Goal: Task Accomplishment & Management: Manage account settings

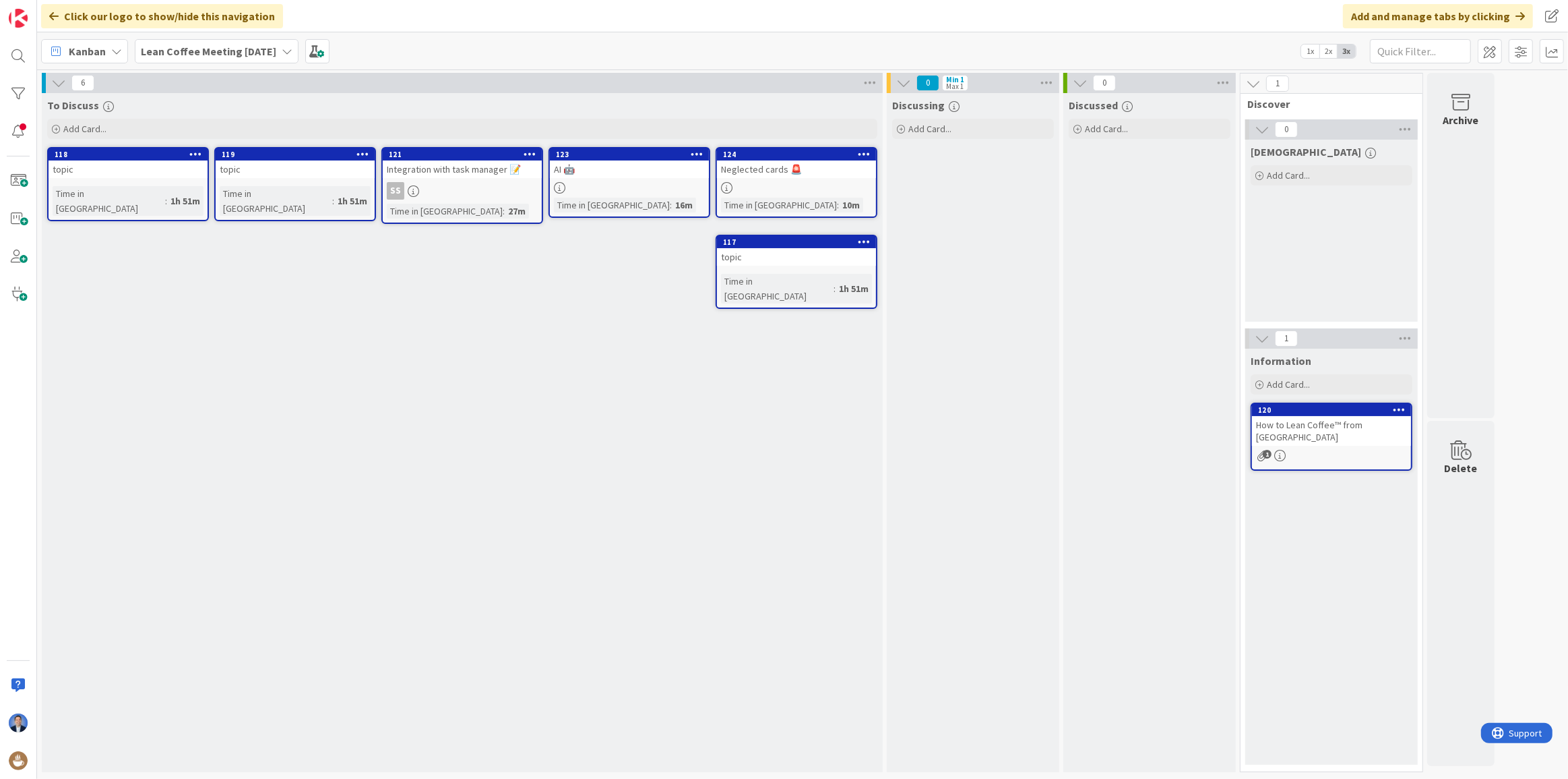
click at [550, 290] on div "To Discuss Add Card... 124 Neglected cards 🚨 Time in [GEOGRAPHIC_DATA] : 10m 12…" at bounding box center [462, 431] width 841 height 679
click at [330, 53] on span at bounding box center [317, 51] width 25 height 25
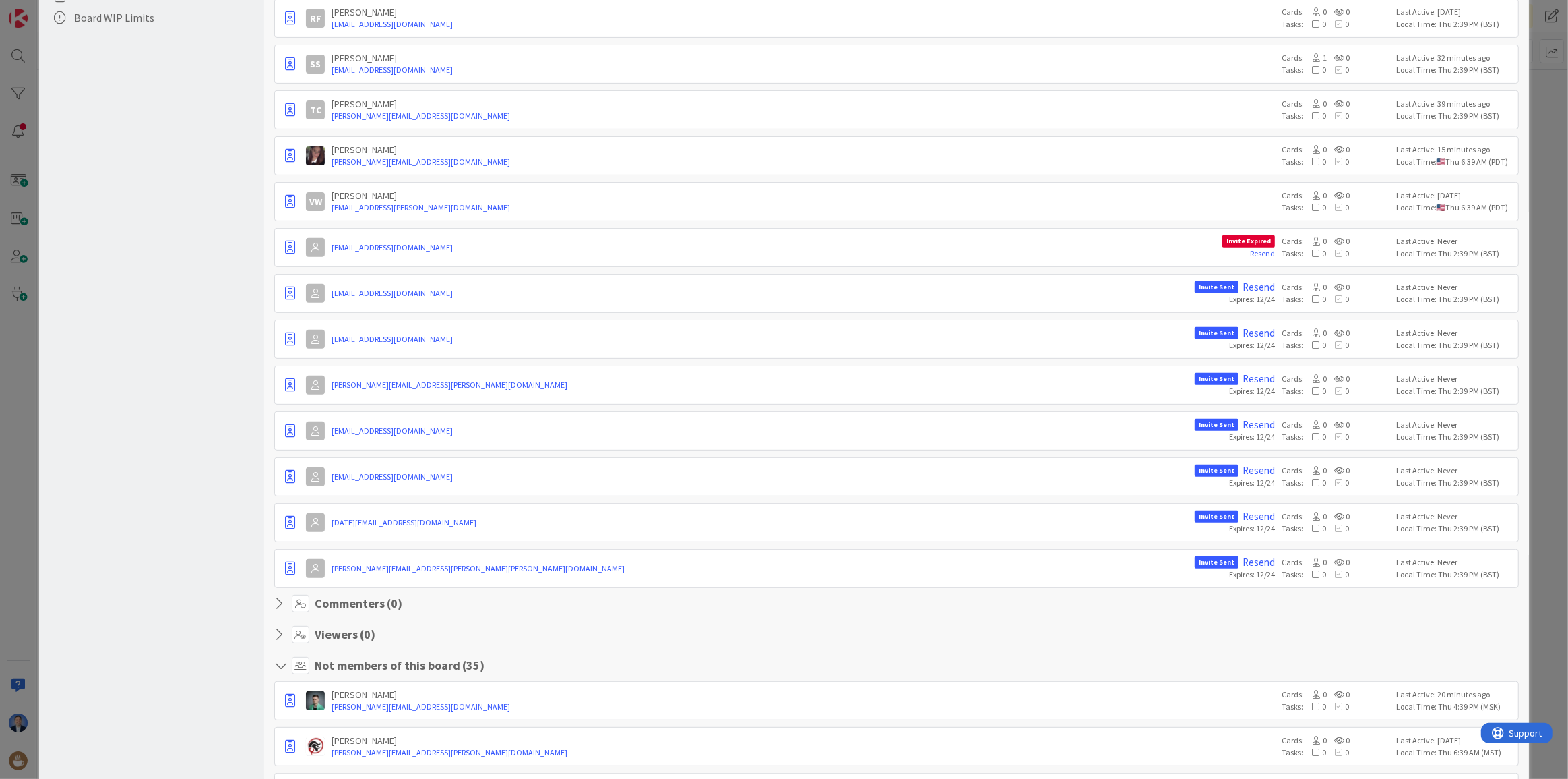
scroll to position [490, 0]
click at [1260, 252] on link "Resend" at bounding box center [1262, 254] width 25 height 10
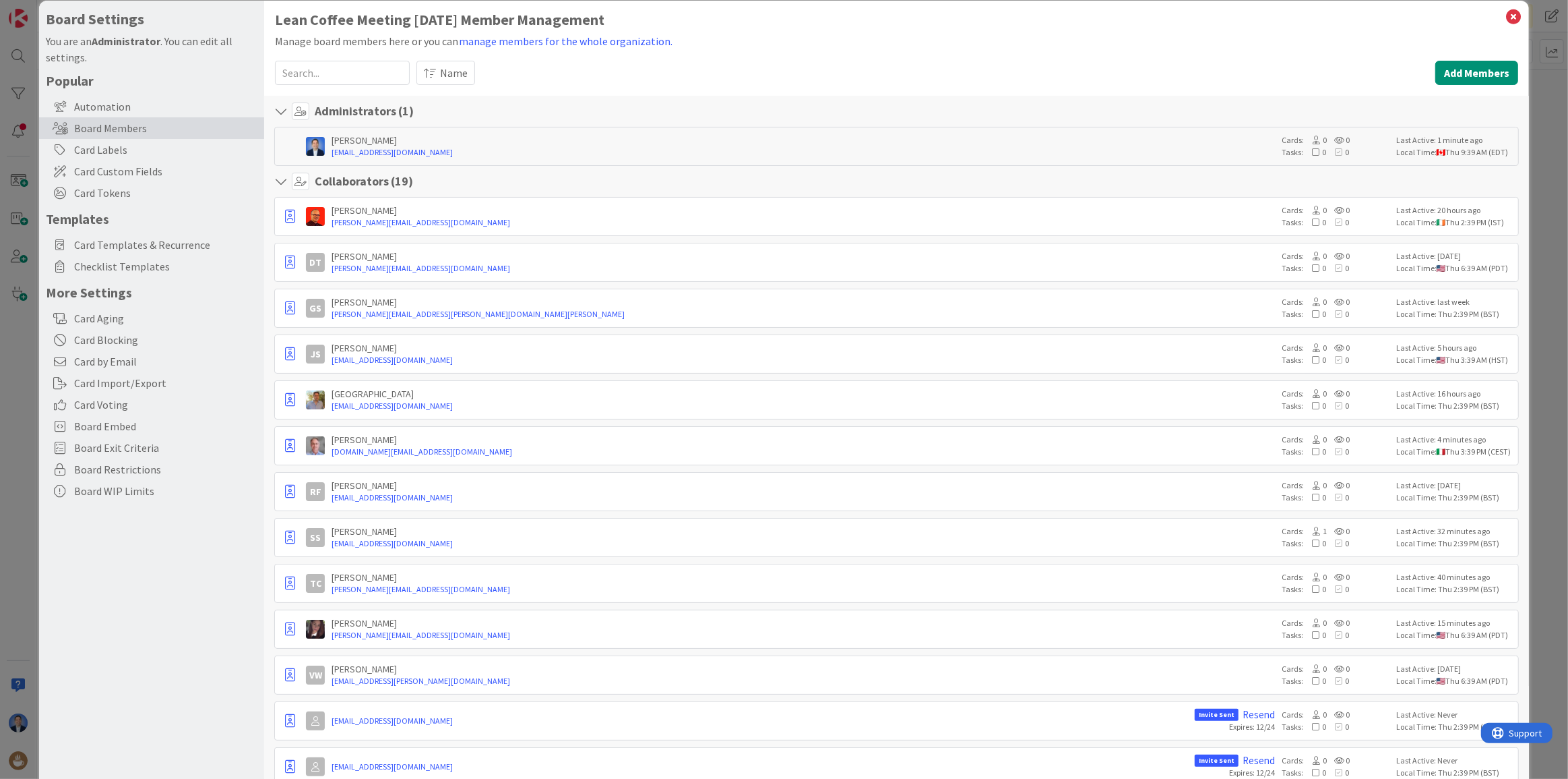
scroll to position [0, 0]
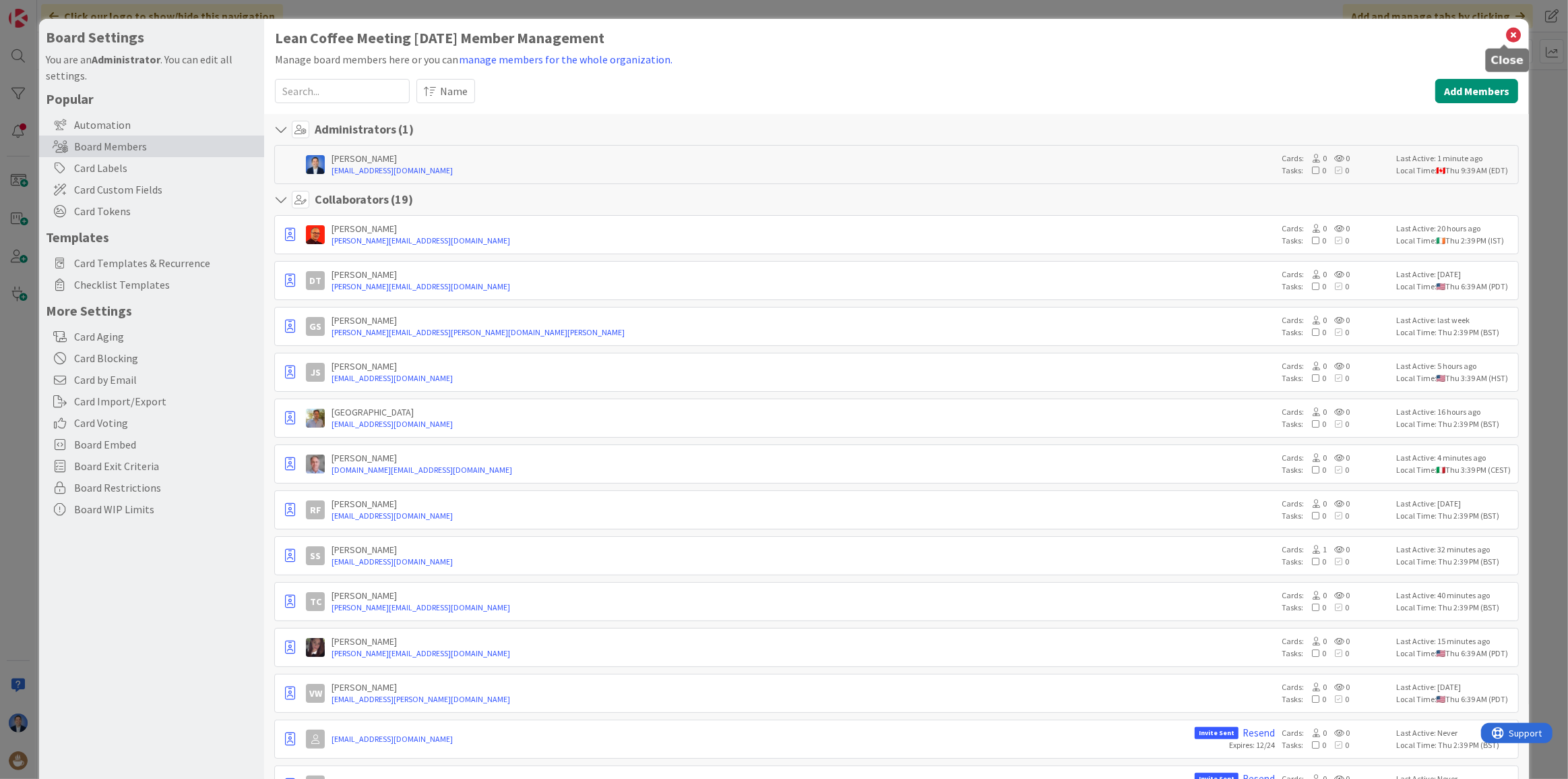
click at [1505, 32] on icon at bounding box center [1514, 34] width 18 height 19
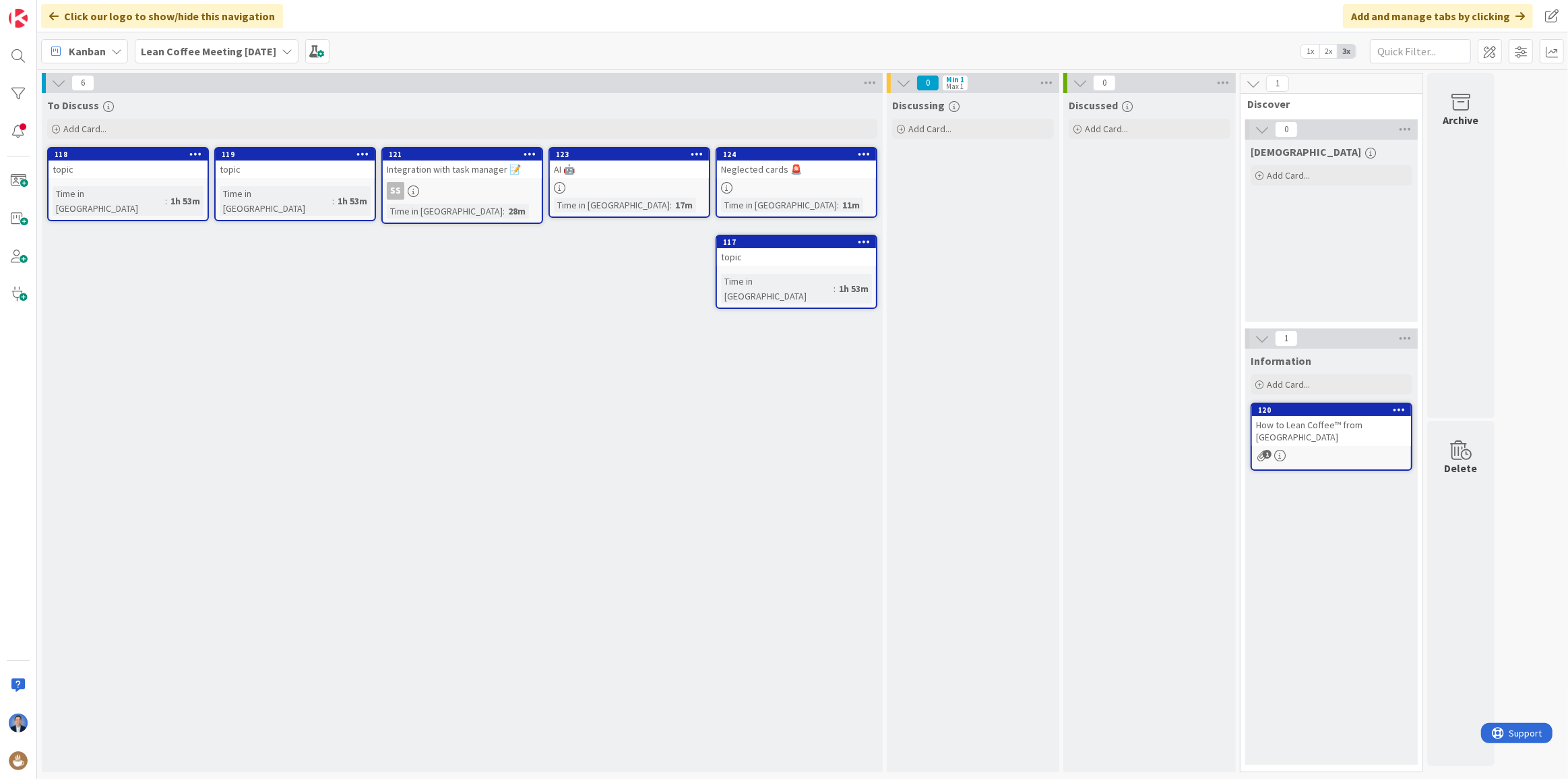
click at [454, 168] on div "Integration with task manager 📝" at bounding box center [463, 169] width 159 height 18
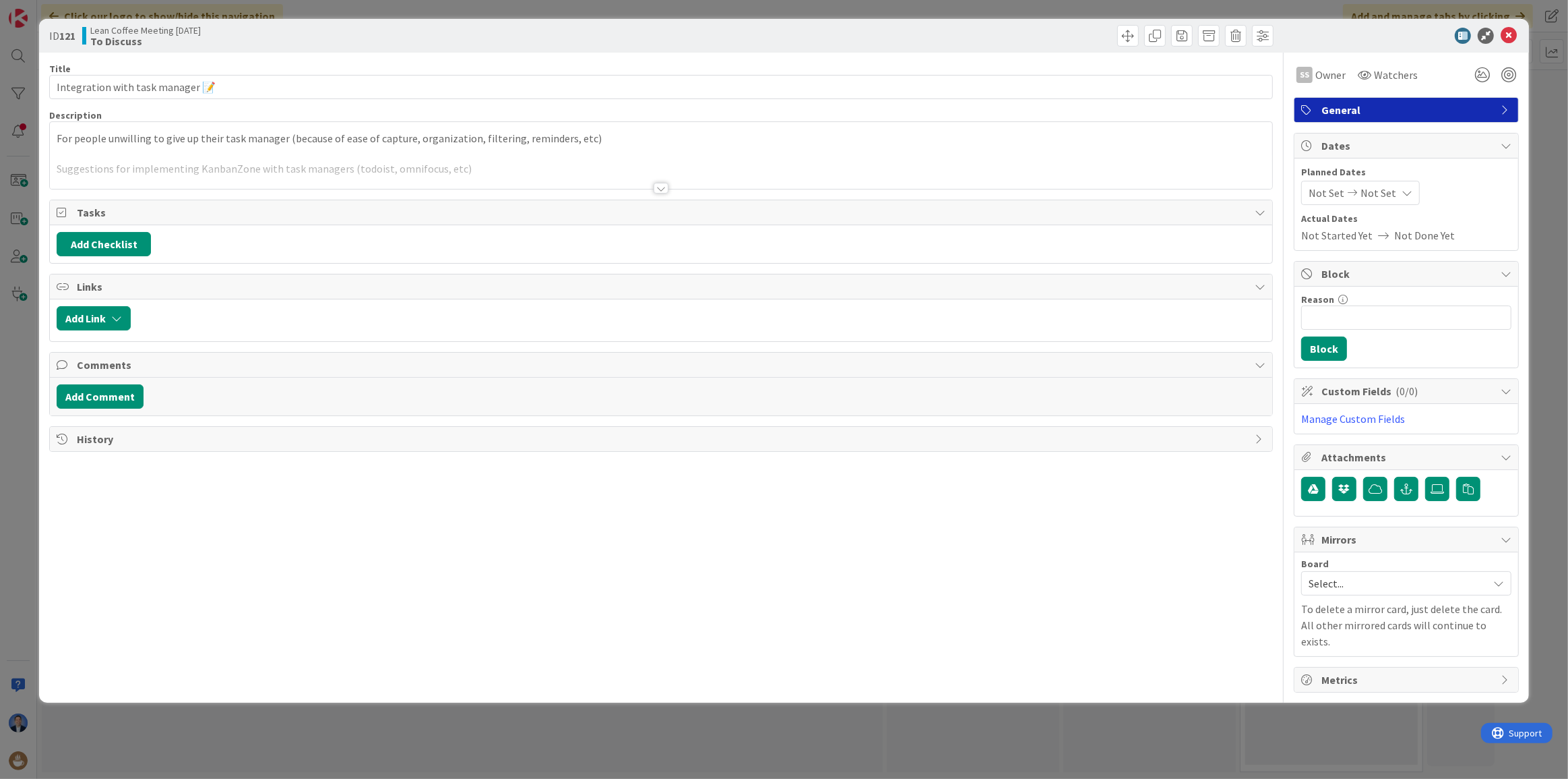
click at [216, 433] on span "History" at bounding box center [662, 438] width 1171 height 16
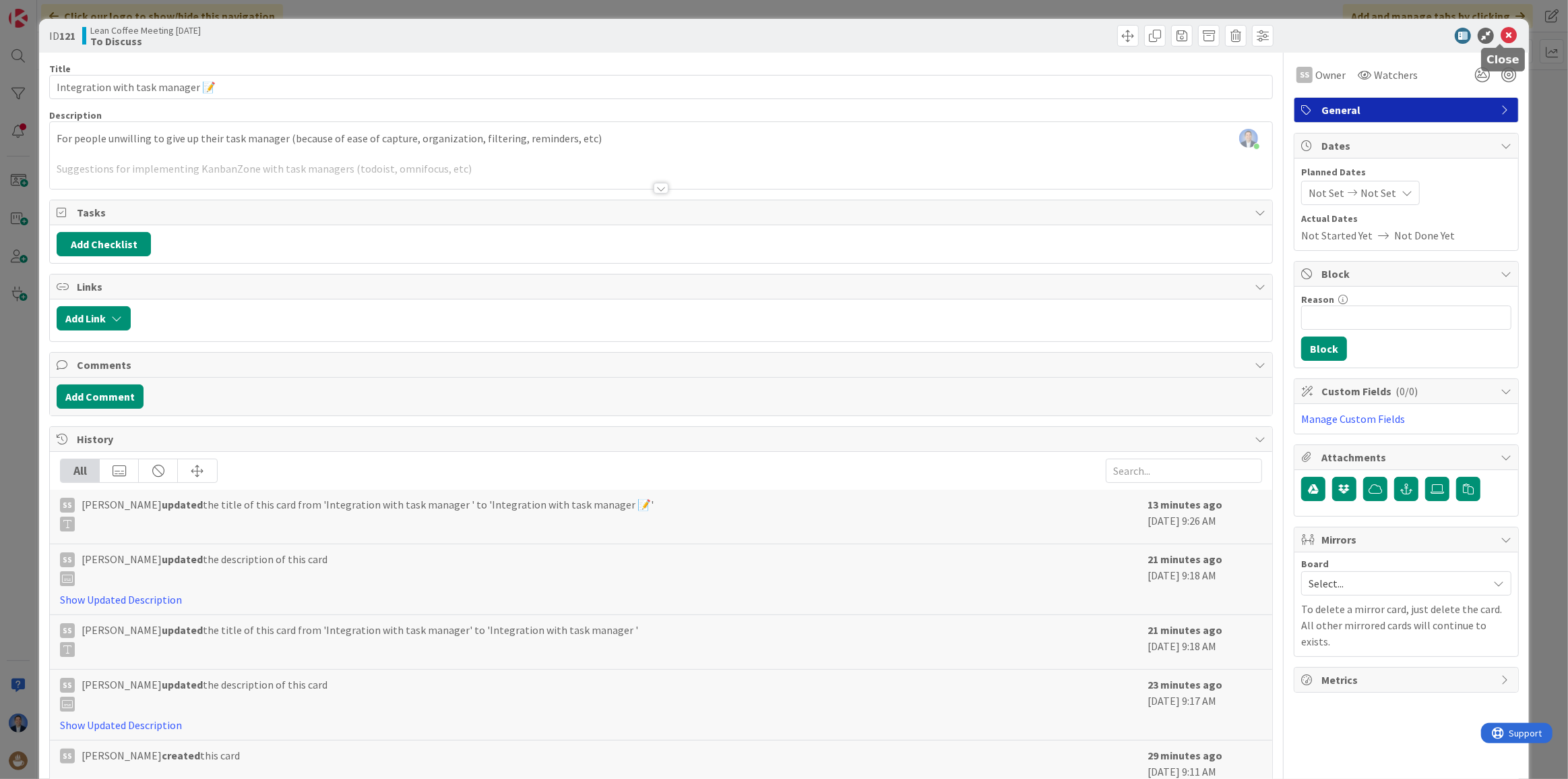
click at [1501, 33] on icon at bounding box center [1509, 35] width 16 height 16
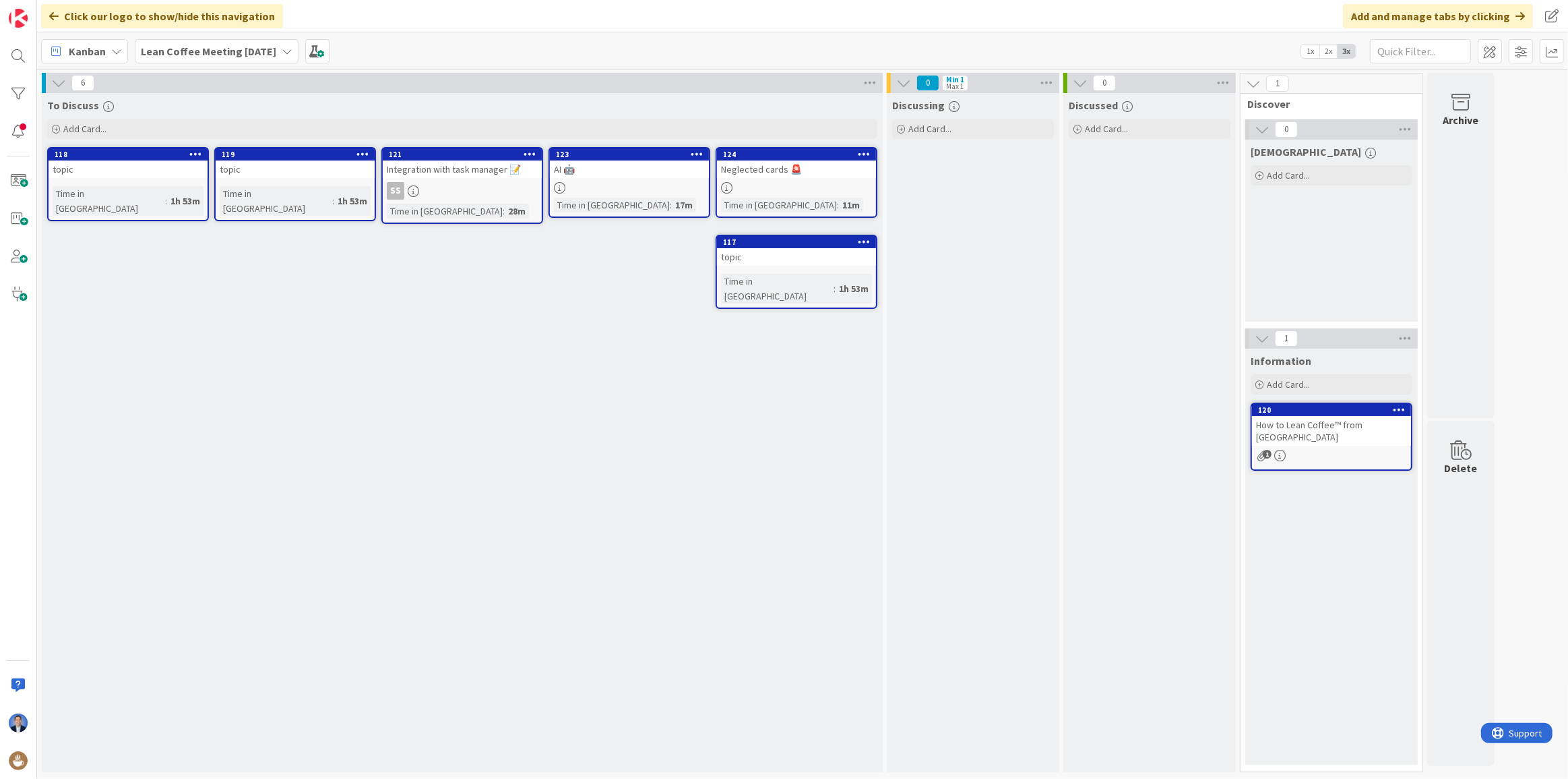
click at [614, 185] on div at bounding box center [630, 188] width 159 height 12
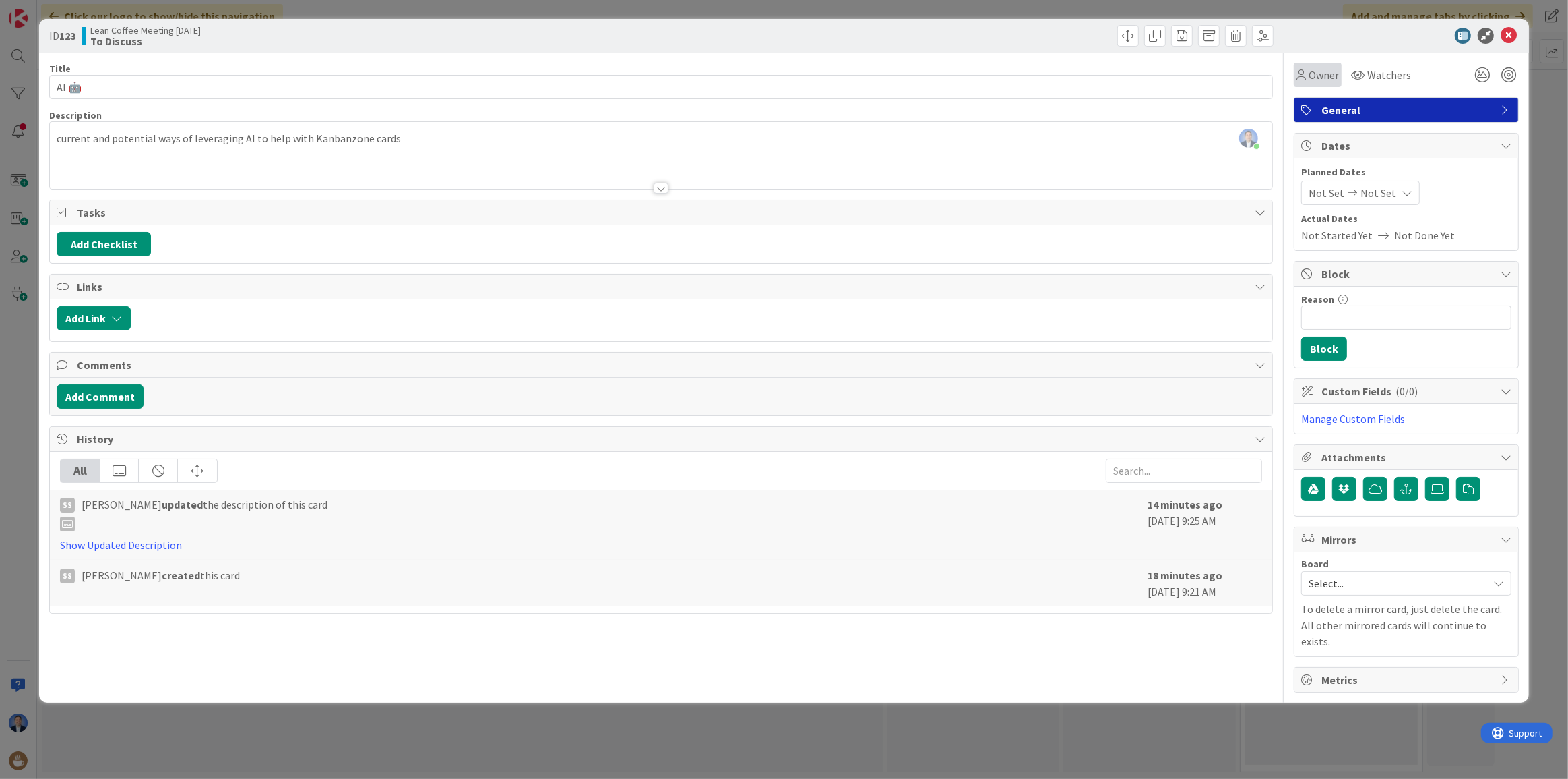
click at [1316, 74] on span "Owner" at bounding box center [1323, 75] width 31 height 16
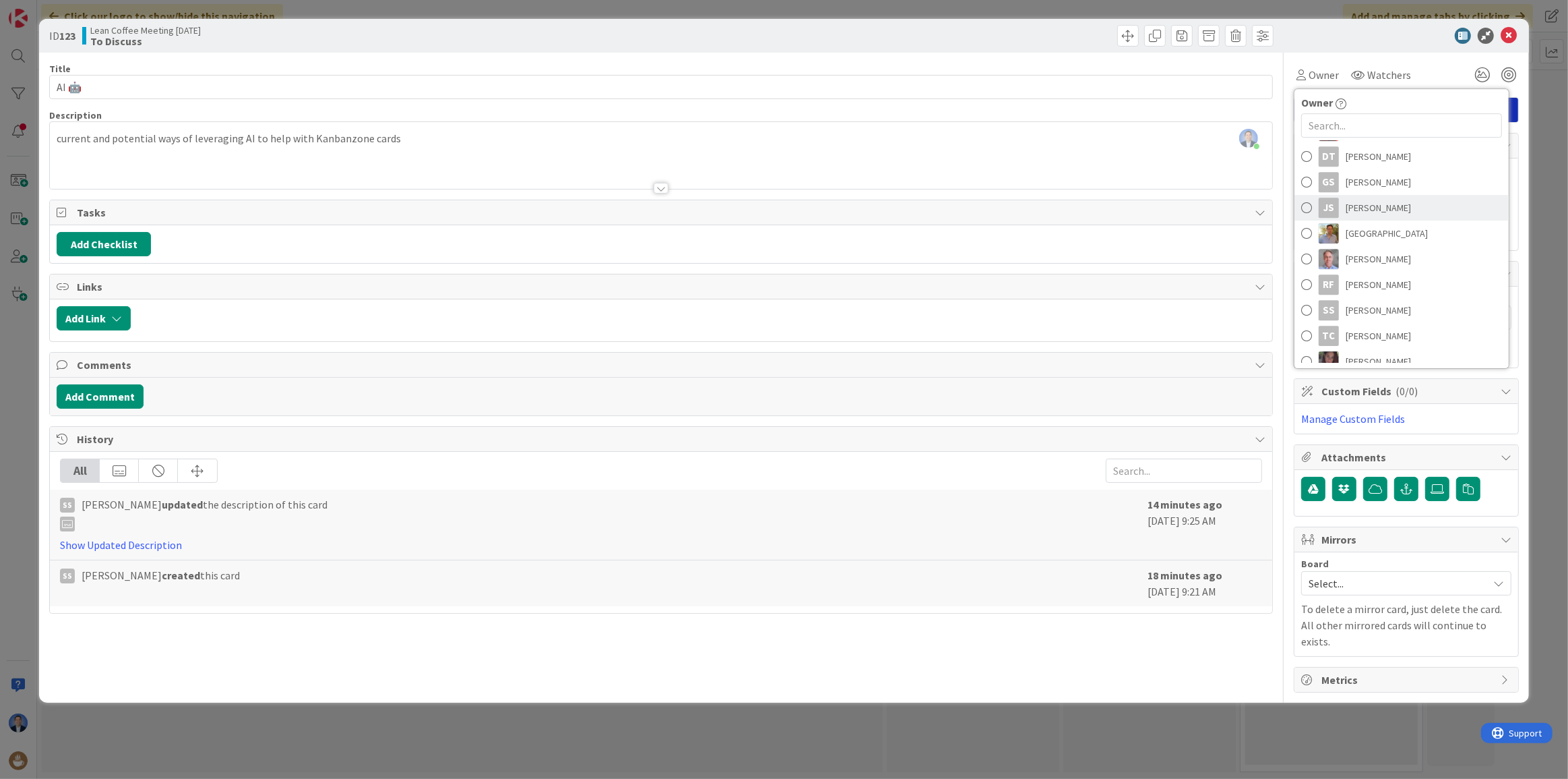
scroll to position [122, 0]
click at [1388, 276] on link "[PERSON_NAME]" at bounding box center [1402, 278] width 215 height 26
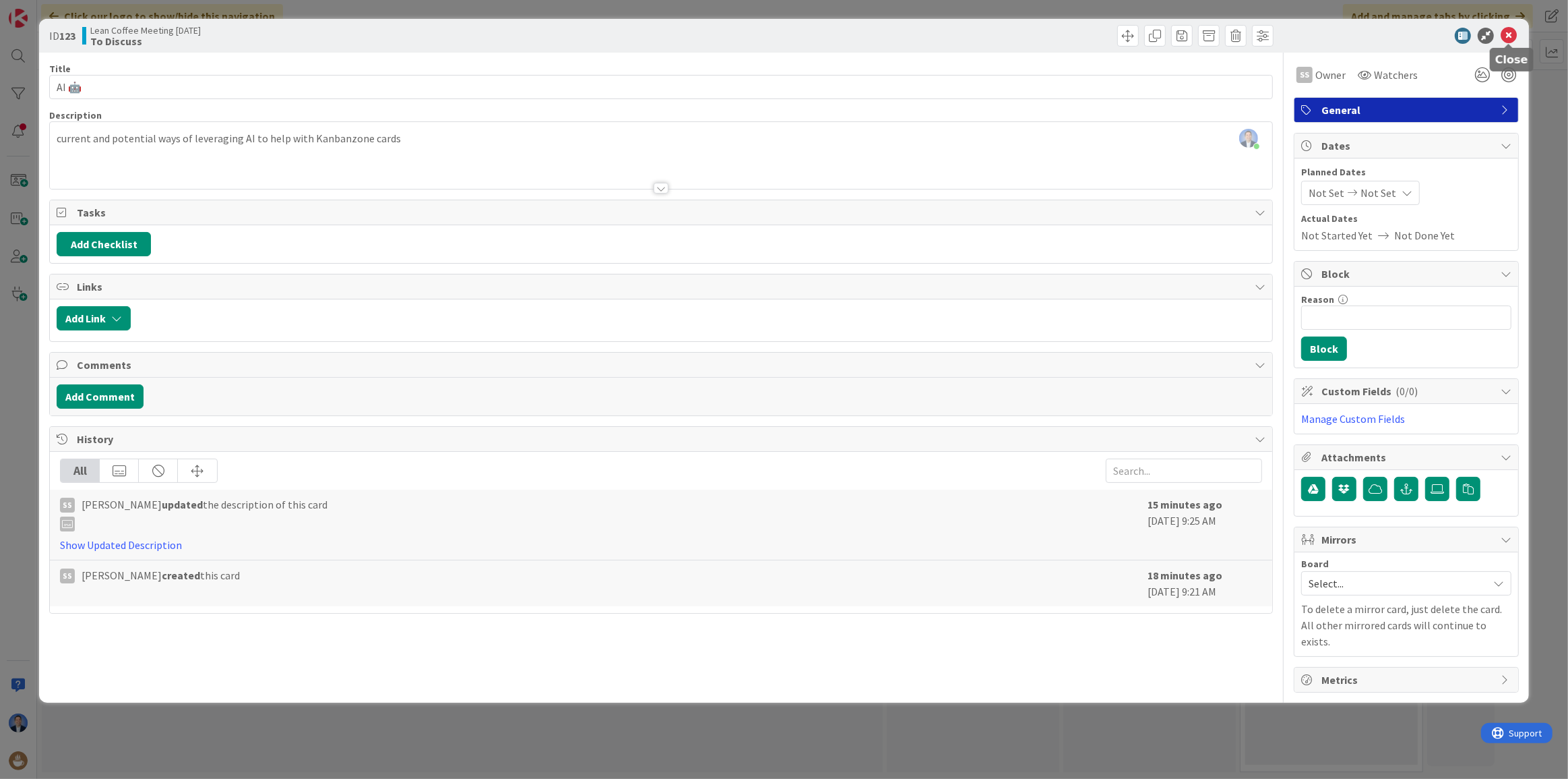
click at [1514, 33] on icon at bounding box center [1509, 35] width 16 height 16
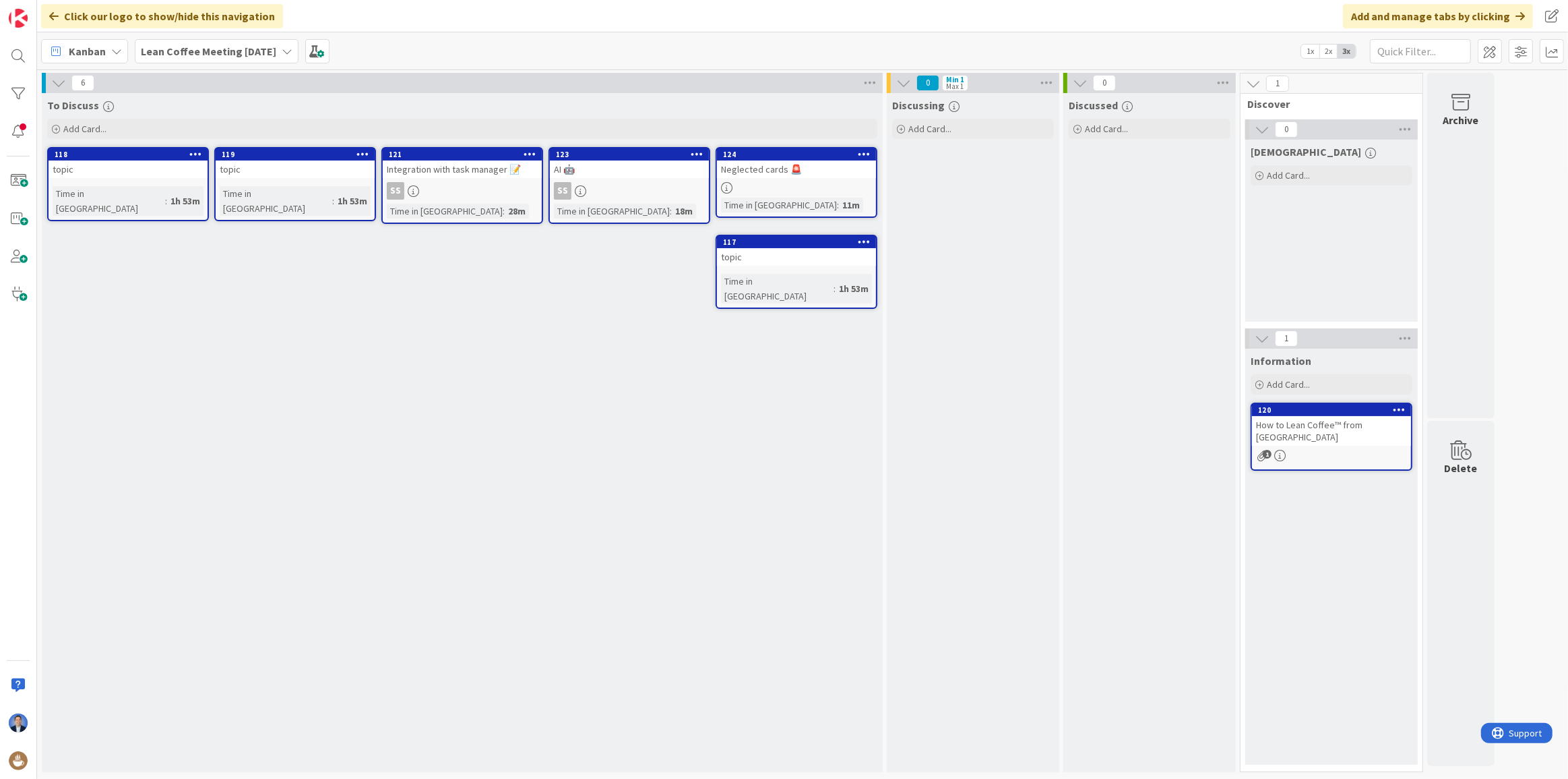
click at [830, 166] on div "Neglected cards 🚨" at bounding box center [796, 169] width 159 height 18
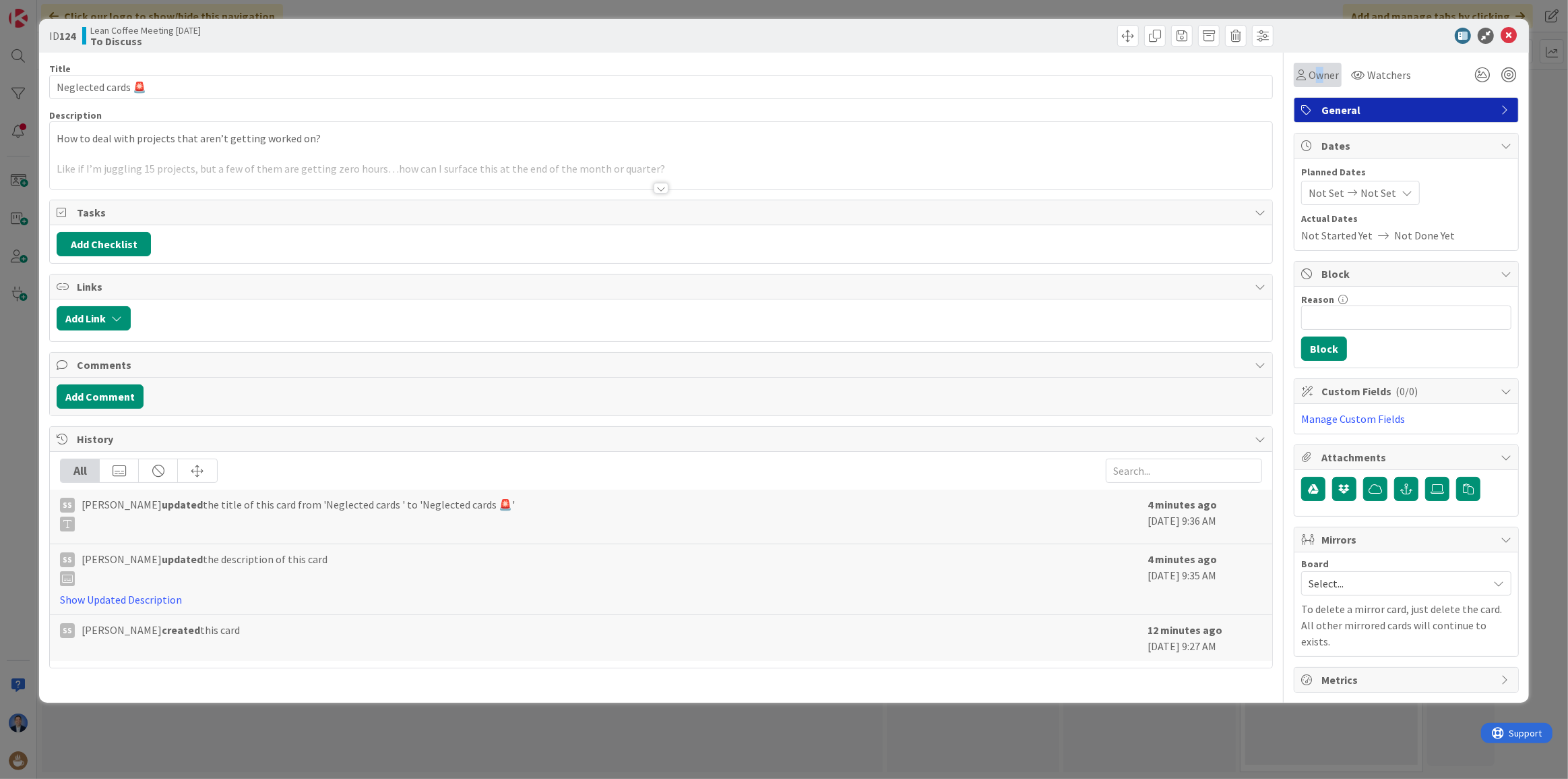
click at [1319, 76] on span "Owner" at bounding box center [1323, 75] width 31 height 16
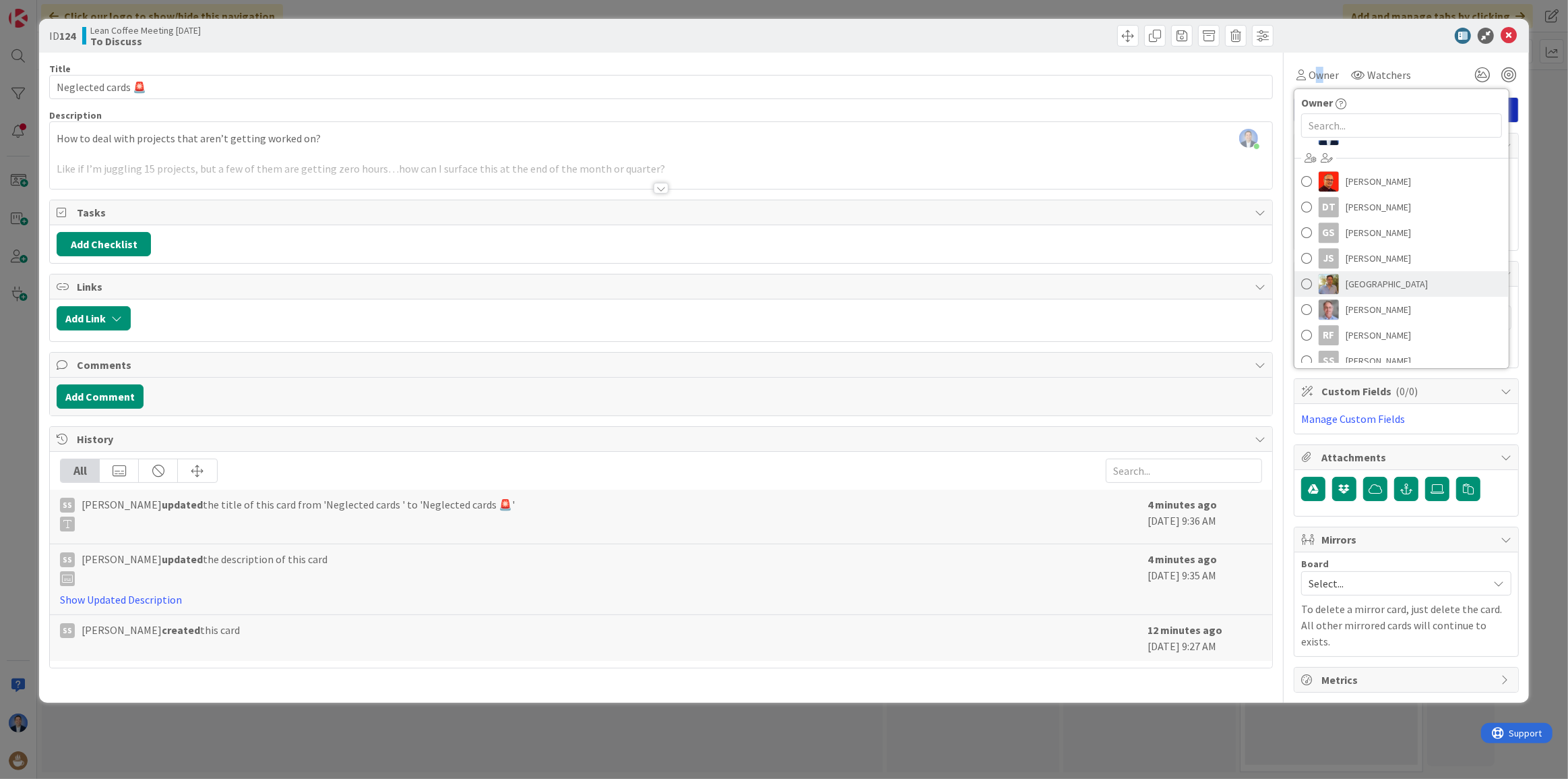
scroll to position [61, 0]
click at [1377, 327] on link "[PERSON_NAME]" at bounding box center [1402, 339] width 215 height 26
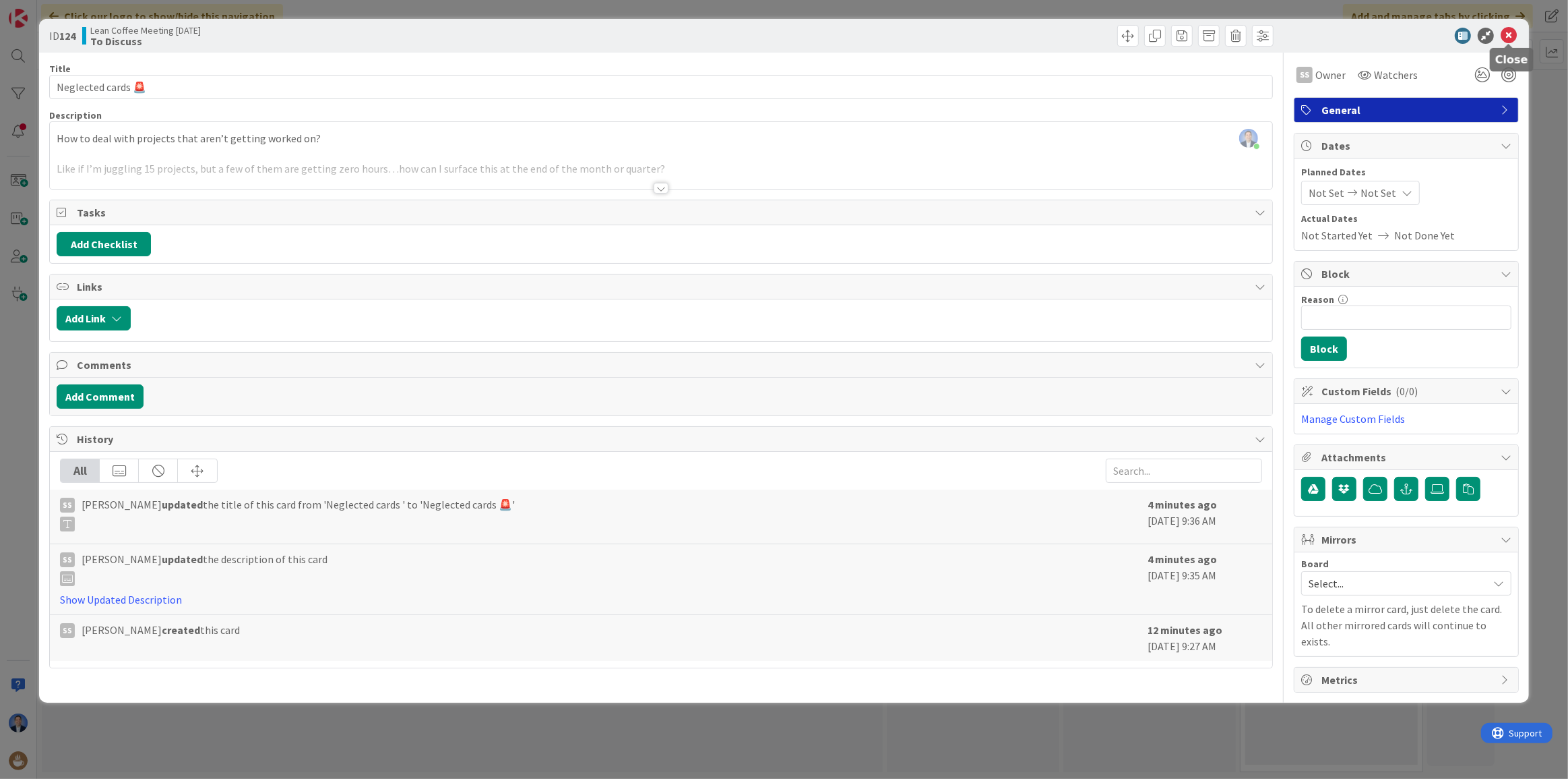
click at [1505, 35] on icon at bounding box center [1509, 35] width 16 height 16
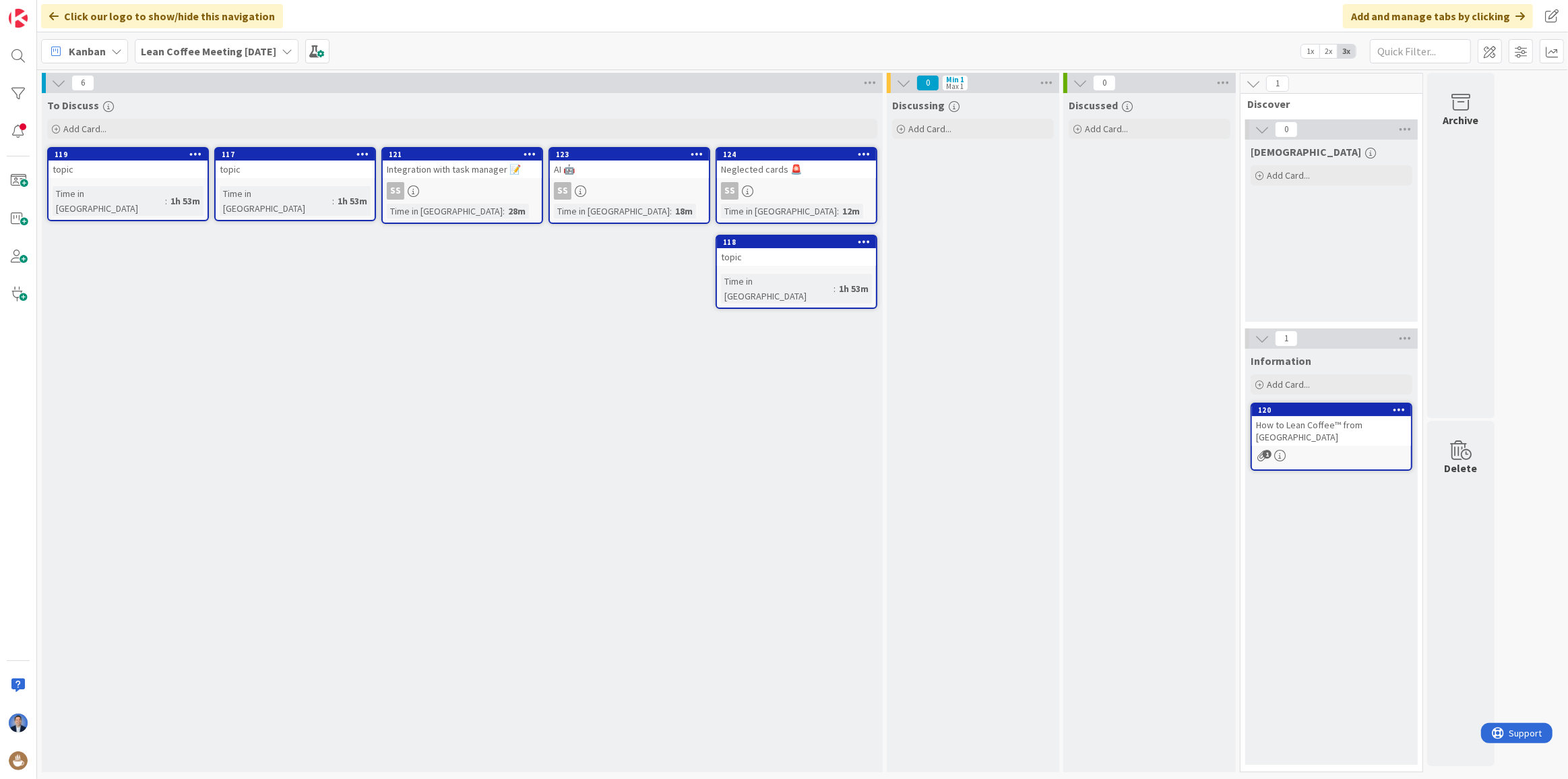
click at [1027, 334] on div "Discussing Add Card..." at bounding box center [972, 431] width 172 height 679
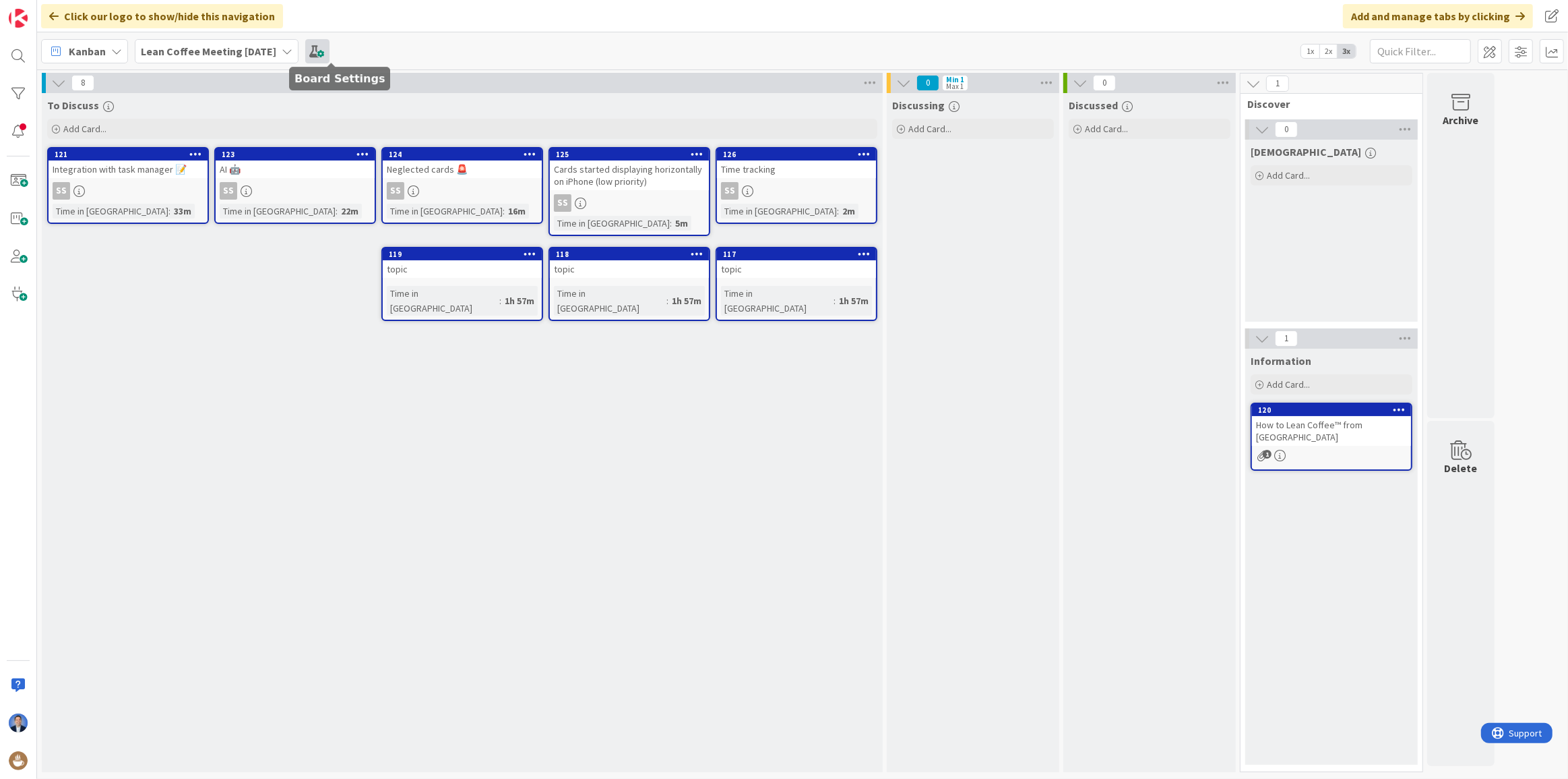
click at [328, 52] on span at bounding box center [317, 51] width 25 height 25
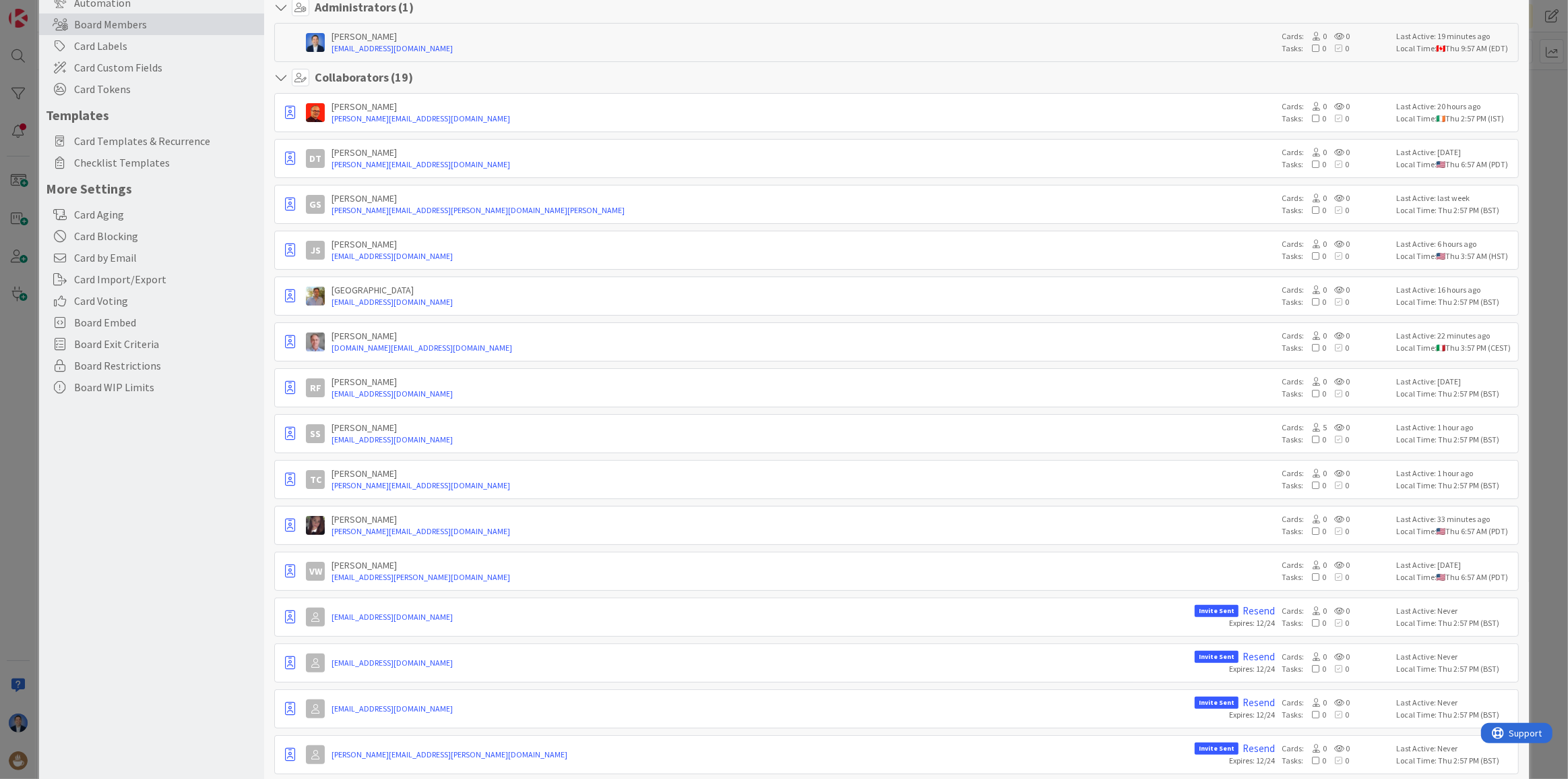
scroll to position [61, 0]
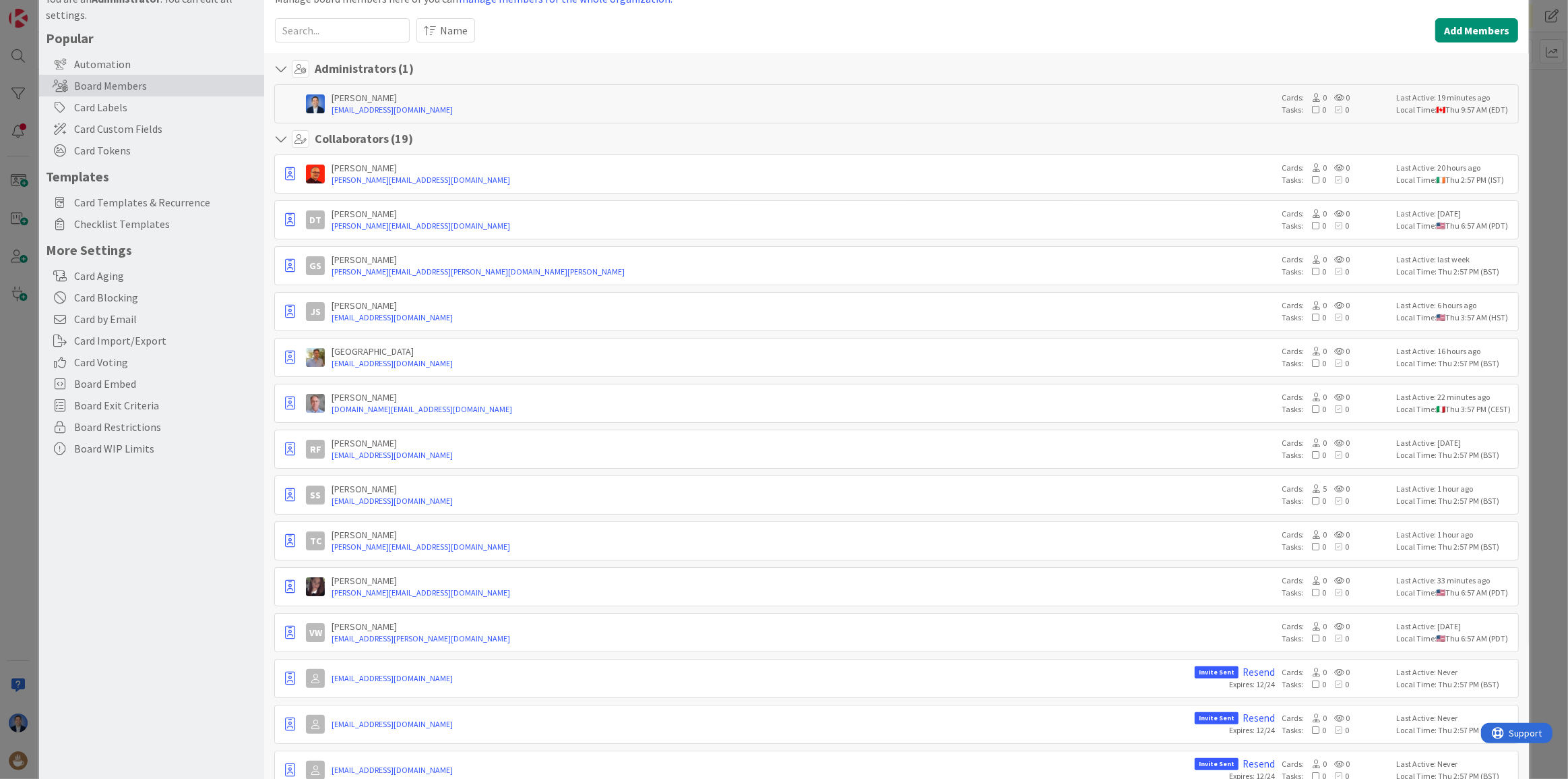
drag, startPoint x: 404, startPoint y: 165, endPoint x: 479, endPoint y: 196, distance: 81.2
click at [479, 196] on div "[PERSON_NAME] [PERSON_NAME][EMAIL_ADDRESS][DOMAIN_NAME] Cards: 0 0 Tasks: 0 0 L…" at bounding box center [897, 587] width 1244 height 865
drag, startPoint x: 404, startPoint y: 164, endPoint x: 448, endPoint y: 181, distance: 47.2
click at [448, 181] on div "[PERSON_NAME] [PERSON_NAME][EMAIL_ADDRESS][DOMAIN_NAME]" at bounding box center [803, 173] width 943 height 25
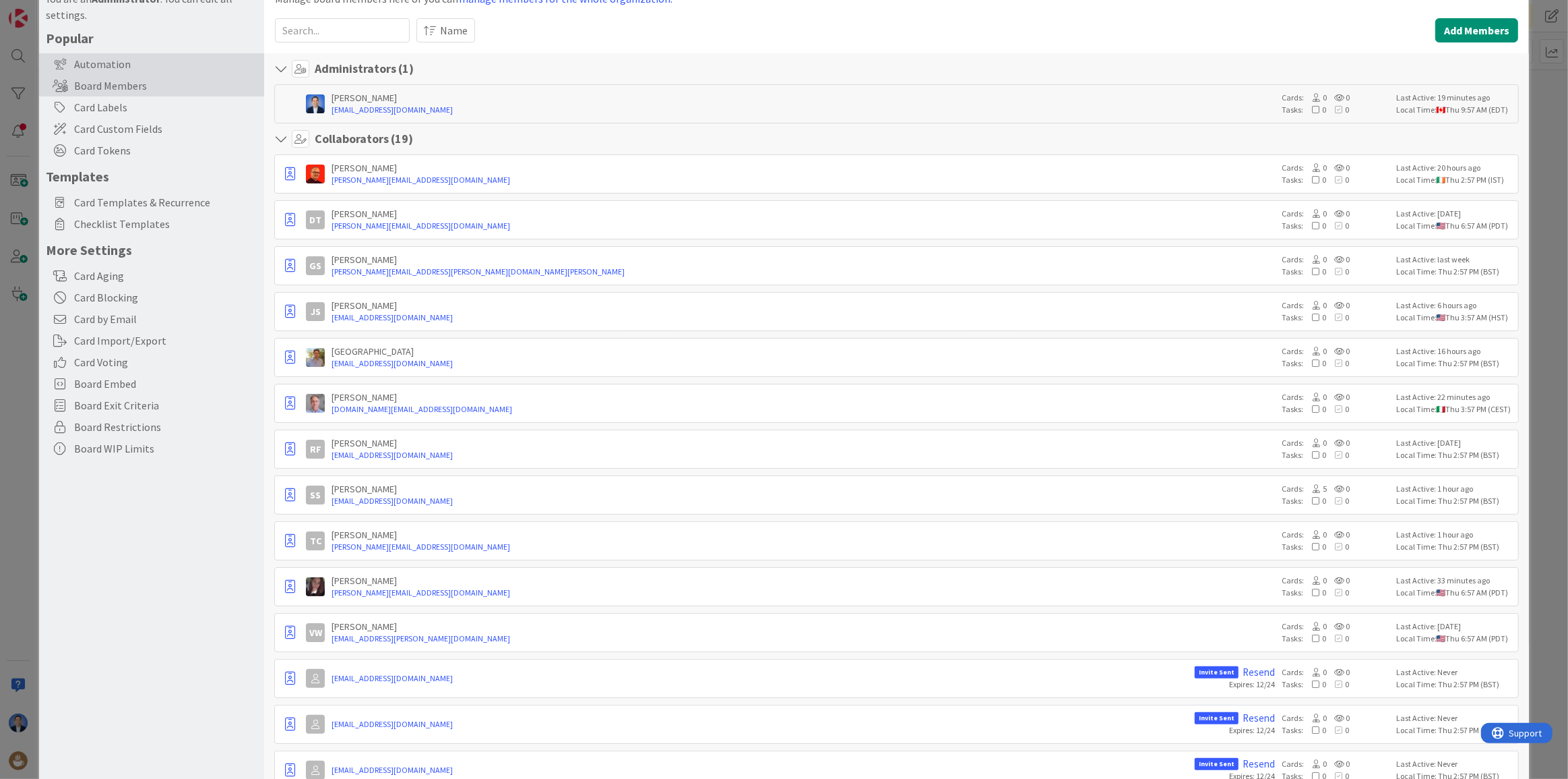
copy div "[PERSON_NAME][EMAIL_ADDRESS][DOMAIN_NAME]"
click at [21, 407] on div "Board Settings You are an Administrator . You can edit all settings. Popular Au…" at bounding box center [784, 389] width 1568 height 779
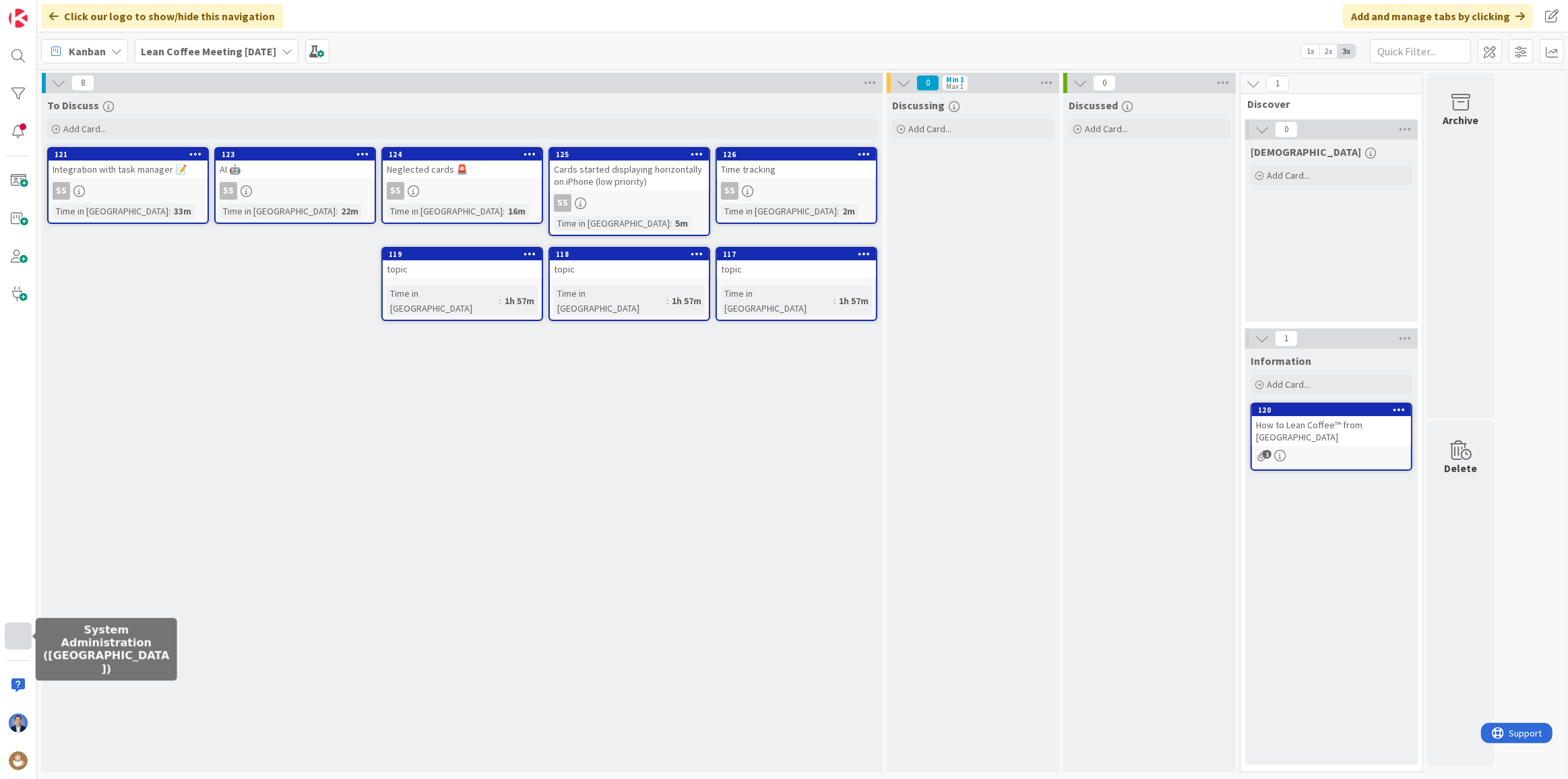
click at [19, 633] on div at bounding box center [18, 635] width 27 height 27
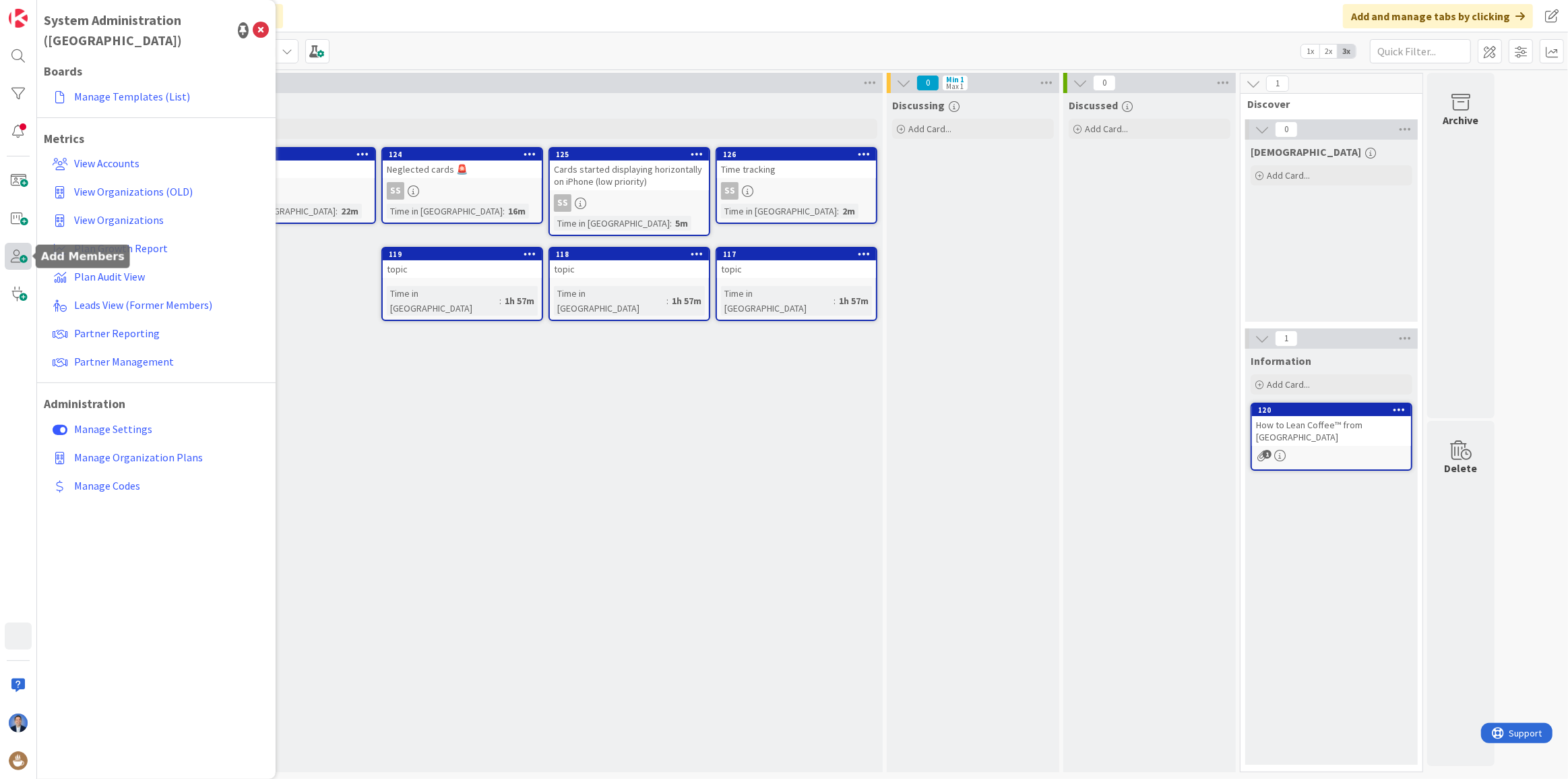
click at [20, 245] on span at bounding box center [18, 255] width 27 height 27
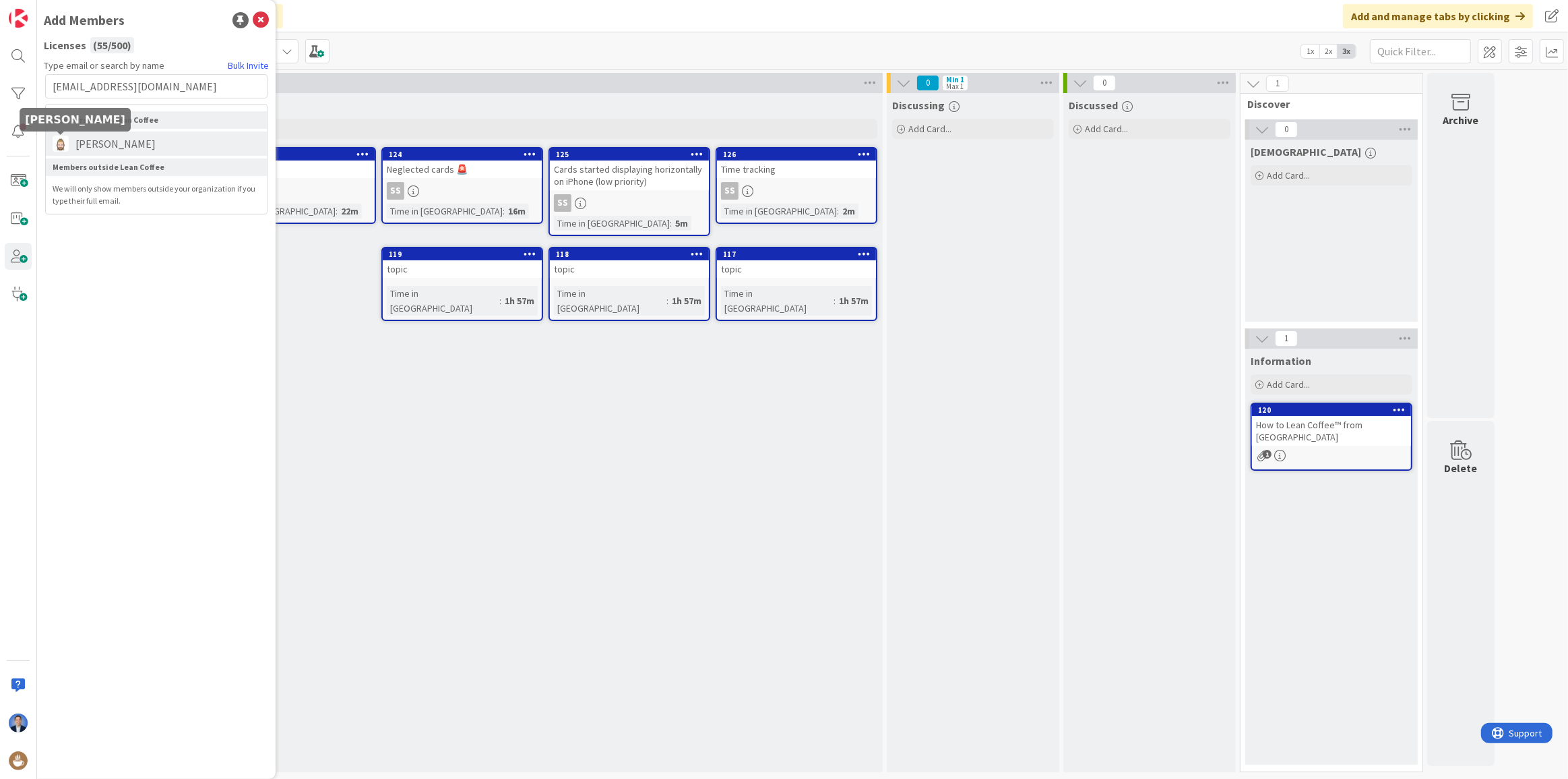
type input "[EMAIL_ADDRESS][DOMAIN_NAME]"
click at [91, 150] on span "[PERSON_NAME]" at bounding box center [115, 144] width 94 height 16
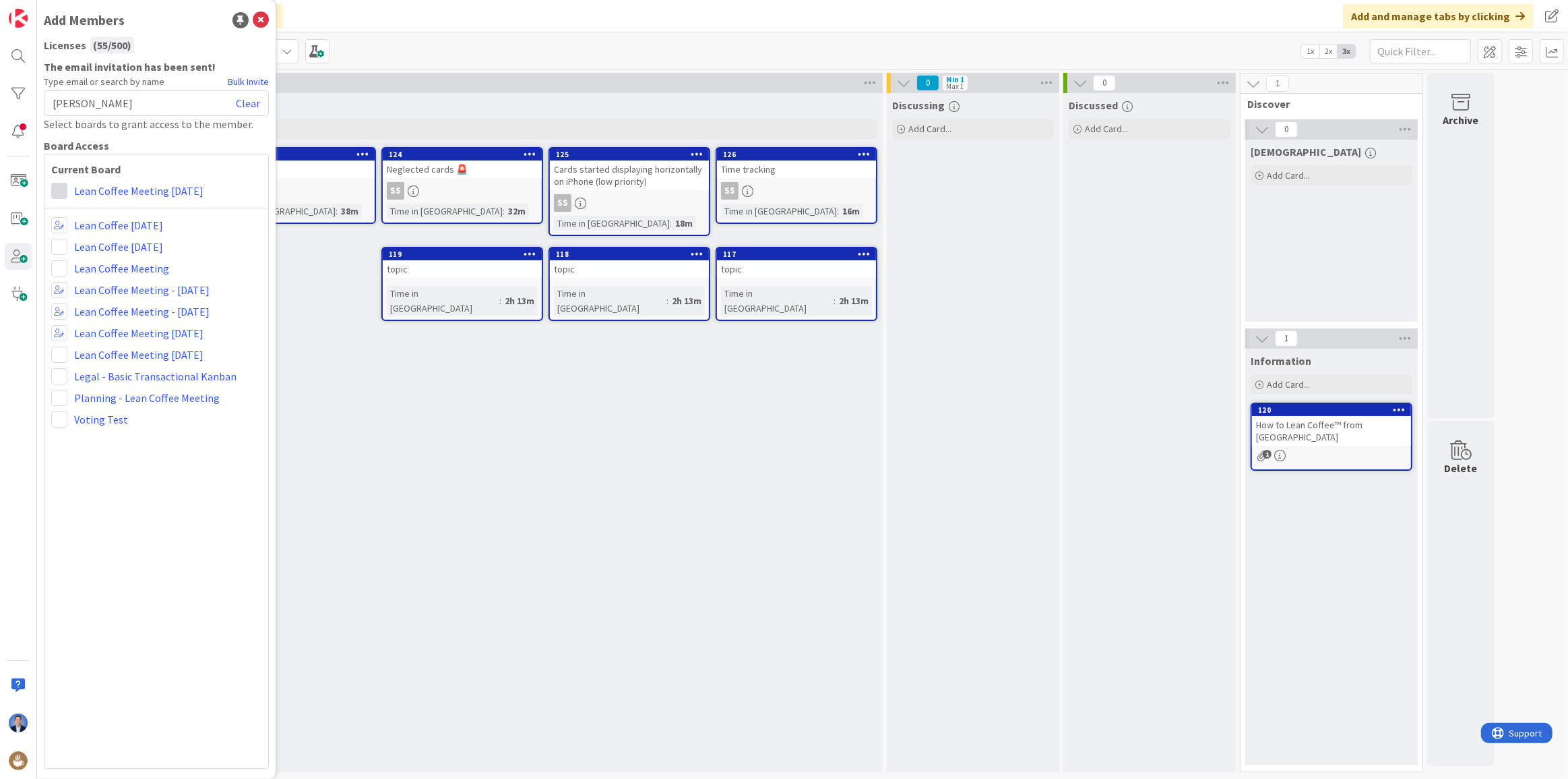
click at [55, 193] on span at bounding box center [59, 191] width 16 height 16
click at [91, 245] on link "Collaborator" at bounding box center [129, 242] width 154 height 25
click at [242, 102] on link "Clear" at bounding box center [248, 103] width 25 height 16
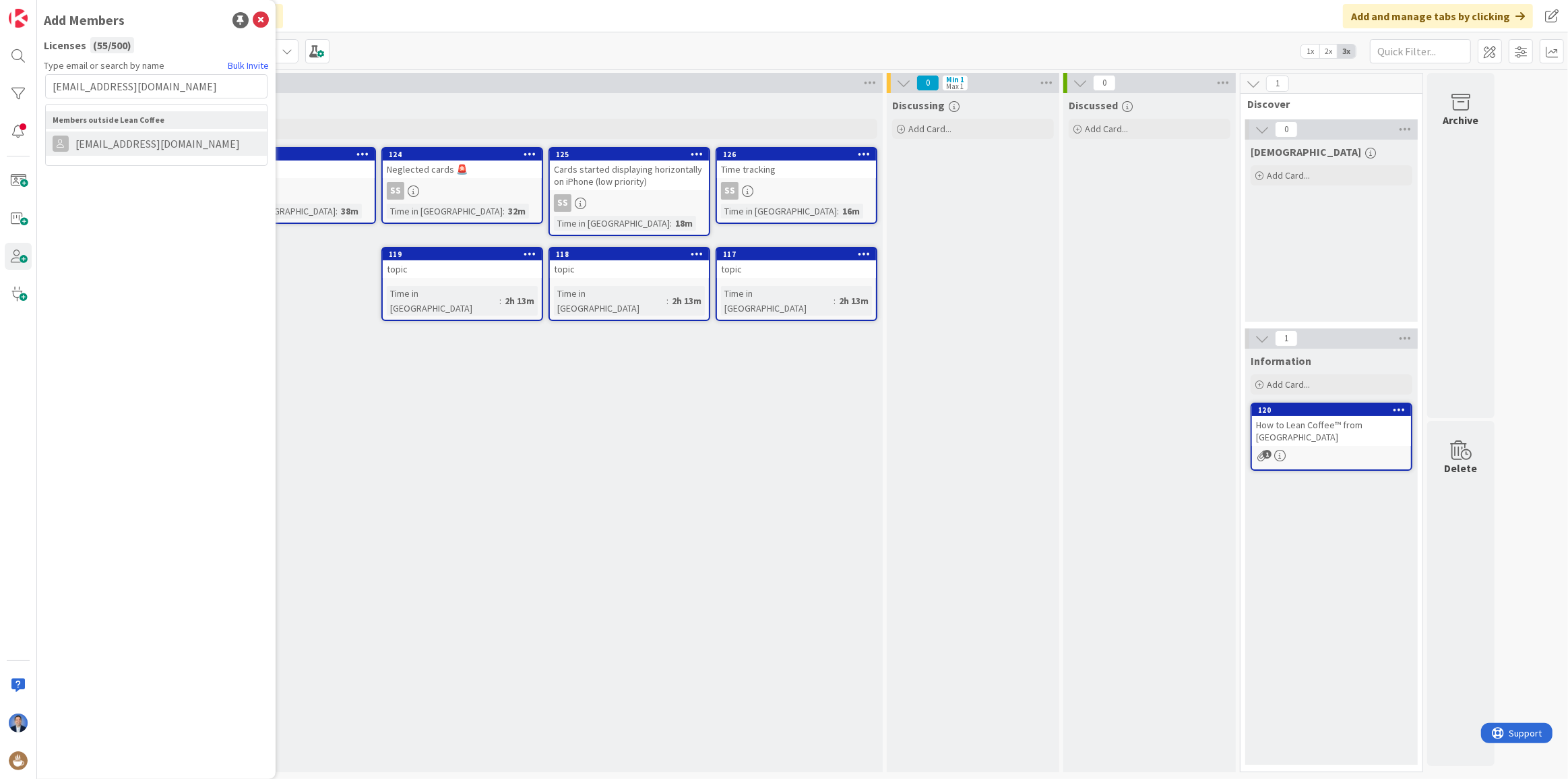
type input "[EMAIL_ADDRESS][DOMAIN_NAME]"
click at [114, 148] on span "[EMAIL_ADDRESS][DOMAIN_NAME]" at bounding box center [157, 144] width 178 height 16
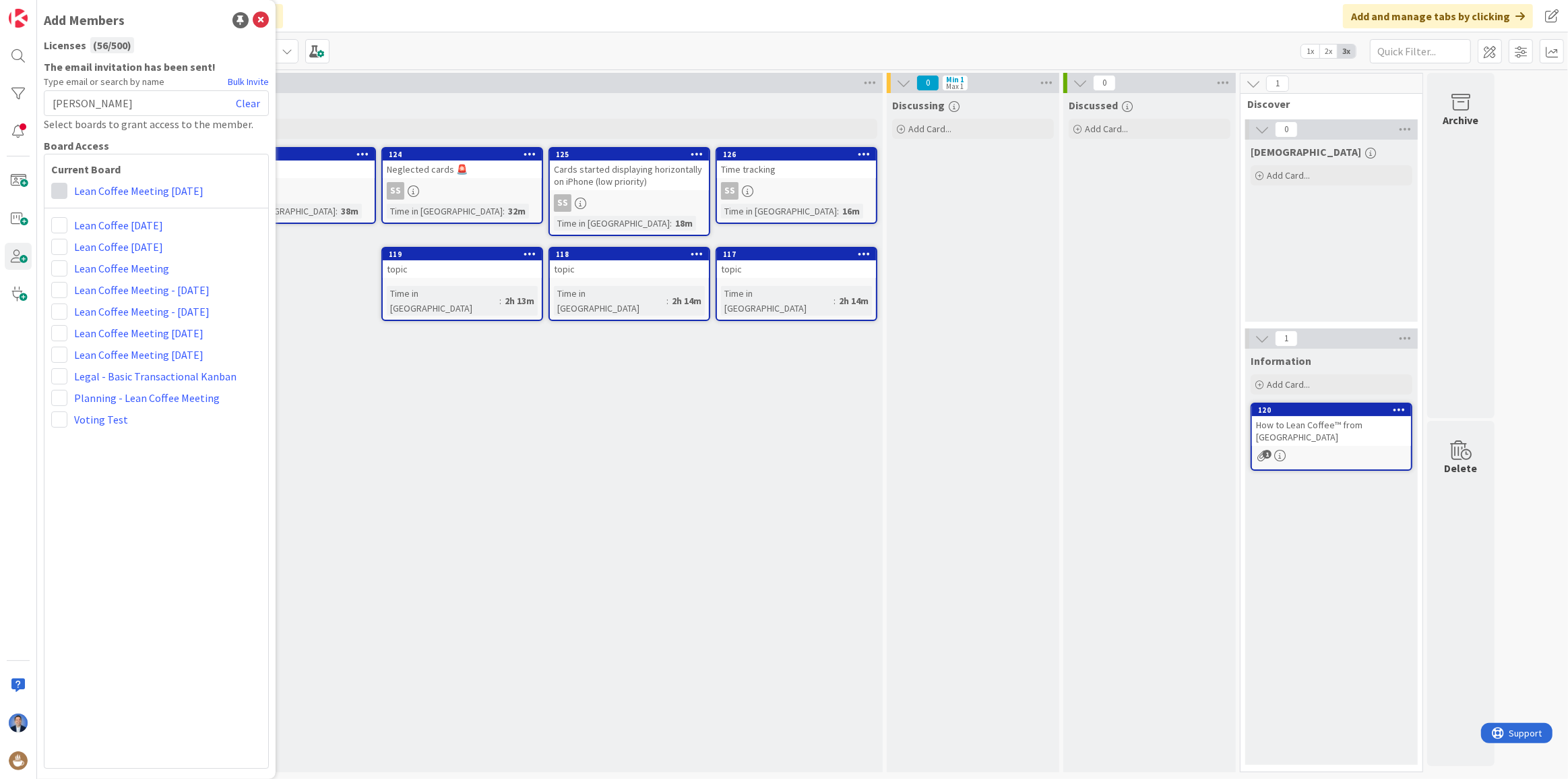
click at [62, 189] on span at bounding box center [59, 191] width 16 height 16
click at [121, 242] on span "Collaborator" at bounding box center [148, 242] width 102 height 21
click at [397, 422] on div "To Discuss Add Card... 126 Time tracking SS Time in Column : 16m 125 Cards star…" at bounding box center [462, 431] width 841 height 679
